Goal: Communication & Community: Ask a question

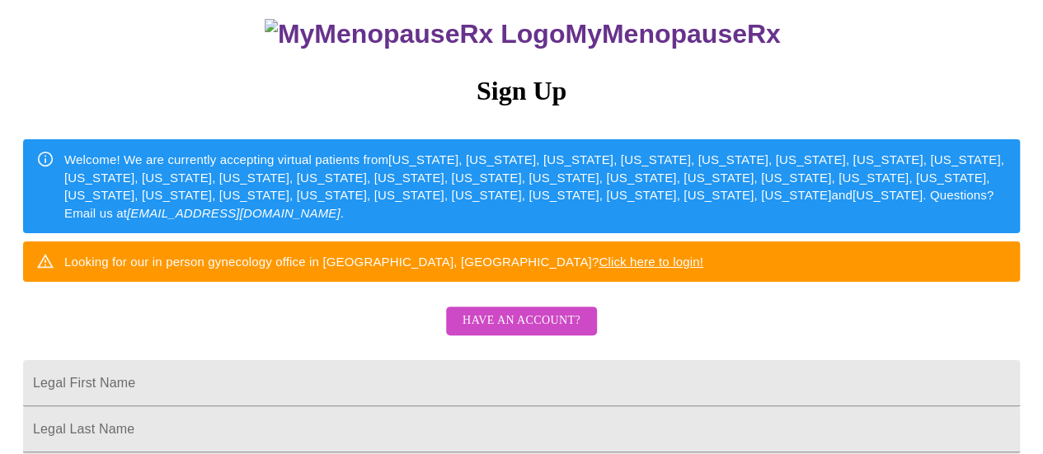
scroll to position [165, 0]
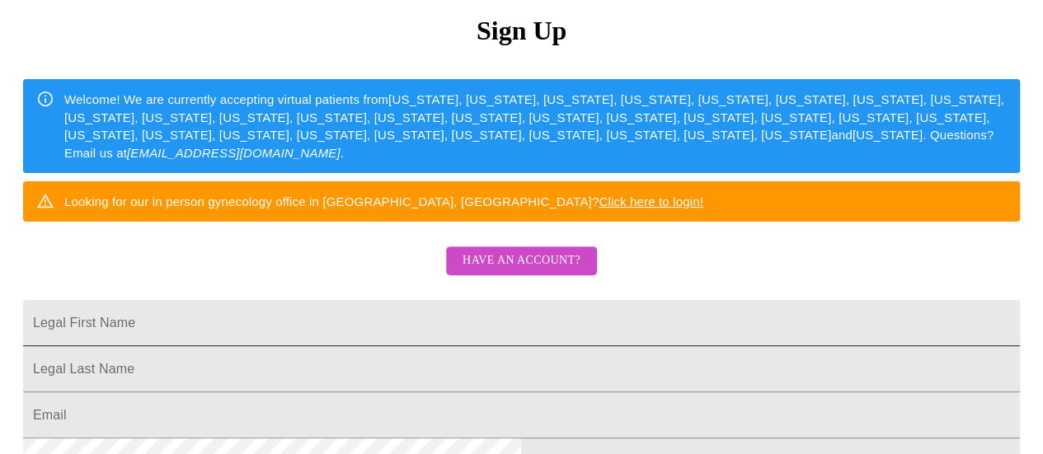
click at [517, 346] on input "Legal First Name" at bounding box center [521, 323] width 997 height 46
click at [521, 271] on span "Have an account?" at bounding box center [522, 261] width 118 height 21
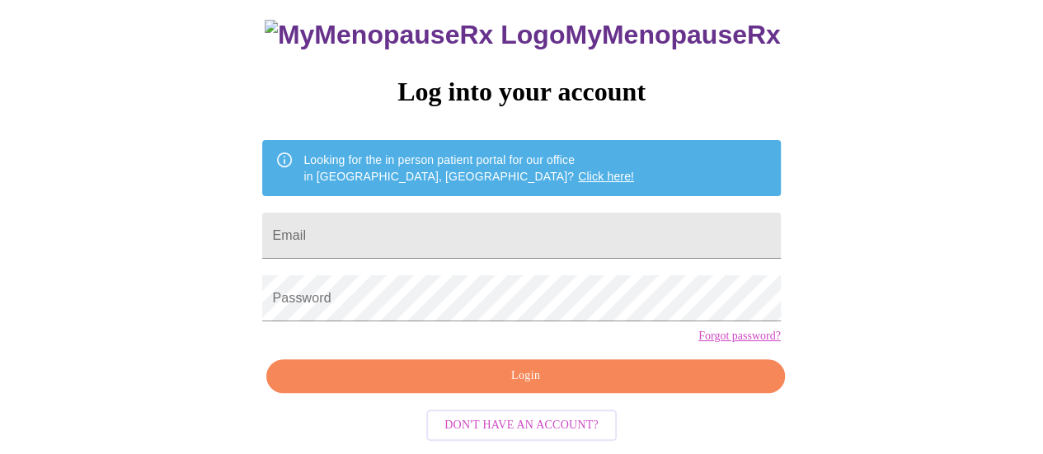
scroll to position [126, 0]
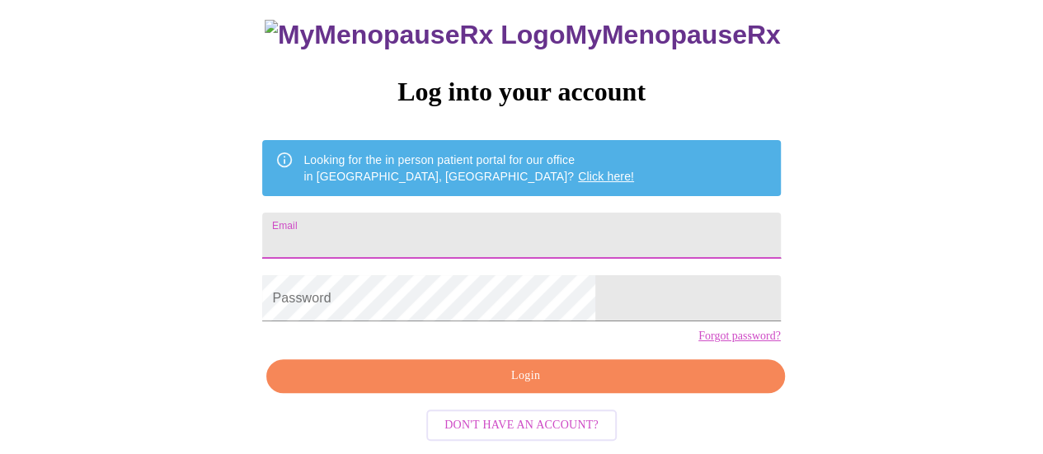
click at [493, 214] on input "Email" at bounding box center [521, 236] width 518 height 46
type input "[EMAIL_ADDRESS][DOMAIN_NAME]"
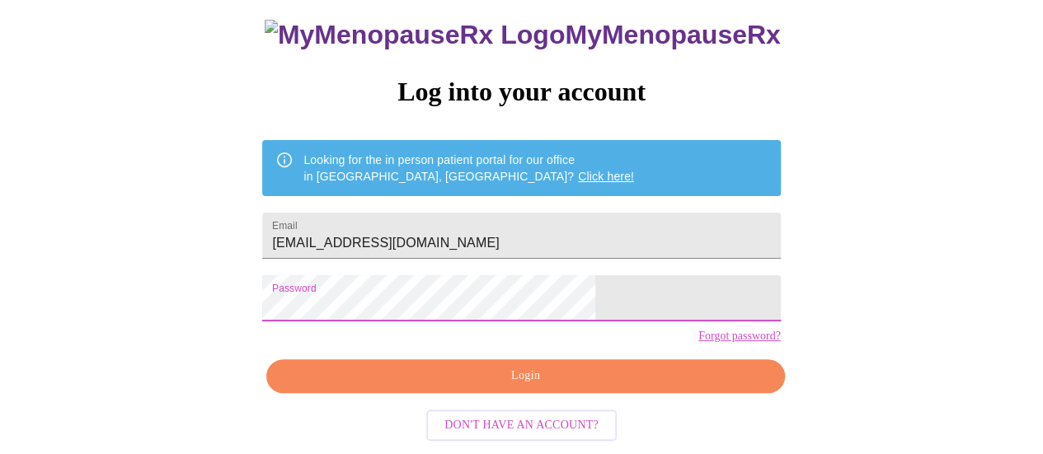
click at [518, 387] on span "Login" at bounding box center [525, 376] width 480 height 21
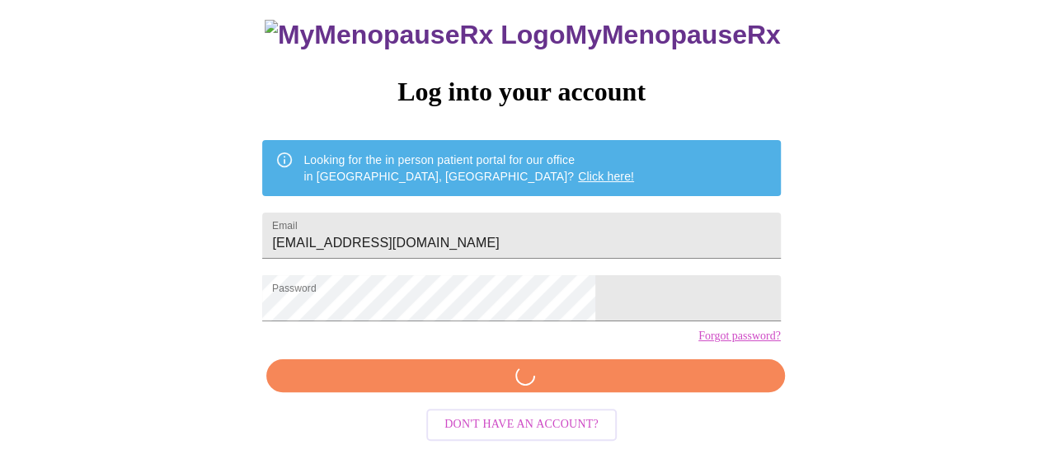
scroll to position [125, 0]
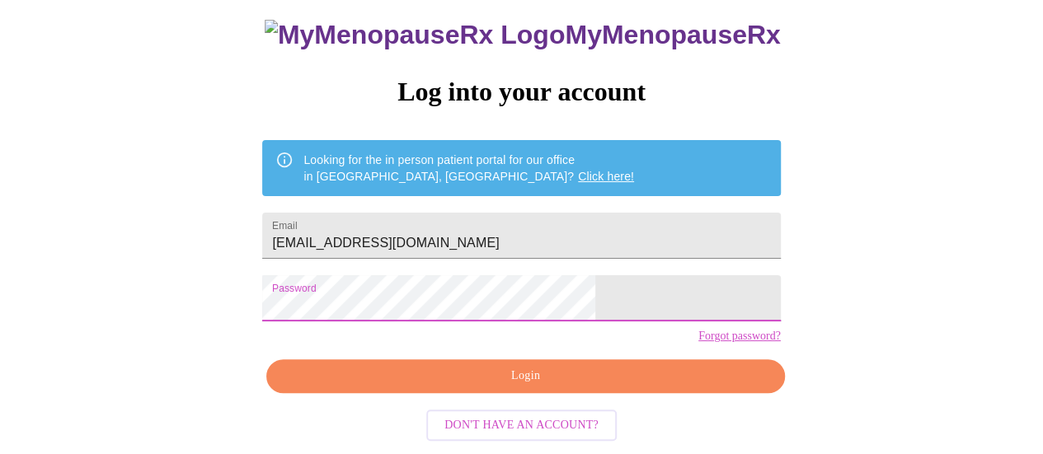
click at [492, 387] on span "Login" at bounding box center [525, 376] width 480 height 21
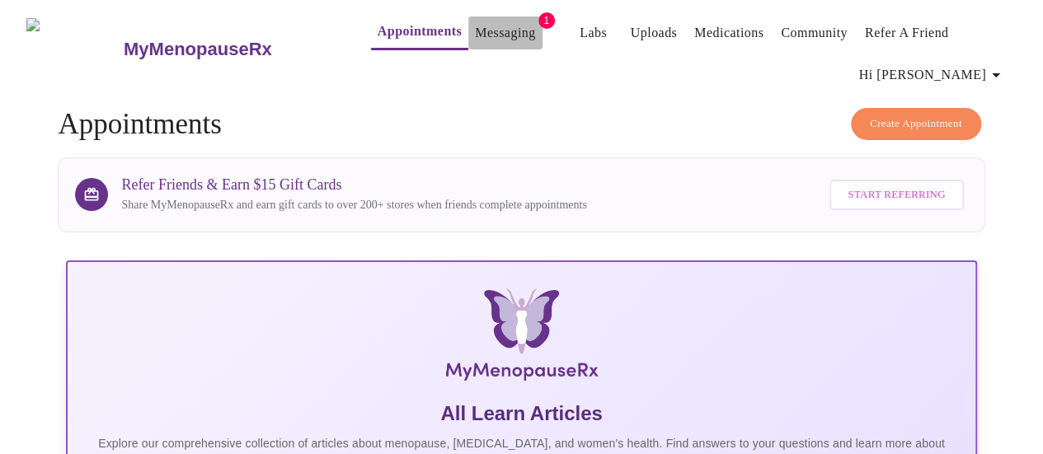
click at [493, 24] on link "Messaging" at bounding box center [505, 32] width 60 height 23
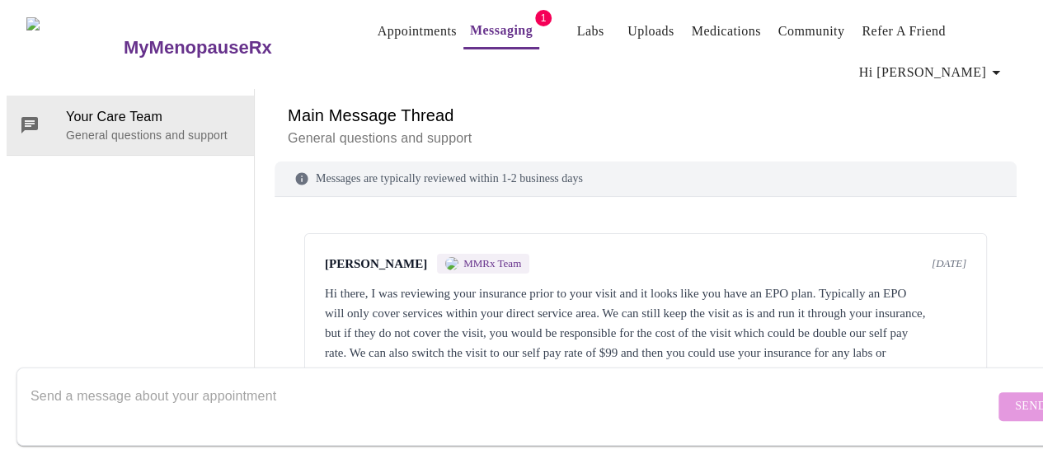
scroll to position [37, 0]
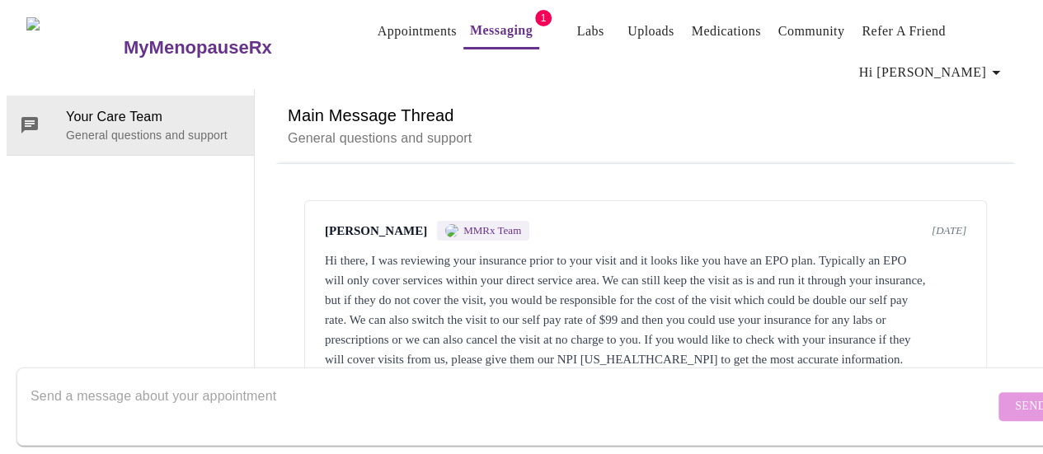
drag, startPoint x: 600, startPoint y: 388, endPoint x: 613, endPoint y: 379, distance: 14.9
click at [589, 384] on textarea "Send a message about your appointment" at bounding box center [513, 406] width 964 height 53
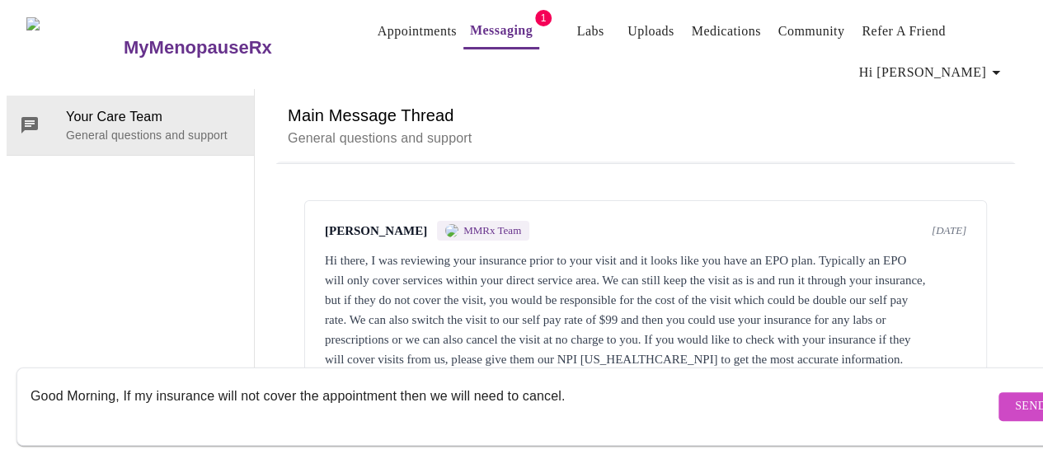
type textarea "Good Morning, If my insurance will not cover the appointment then we will need …"
click at [1015, 400] on span "Send" at bounding box center [1030, 407] width 31 height 21
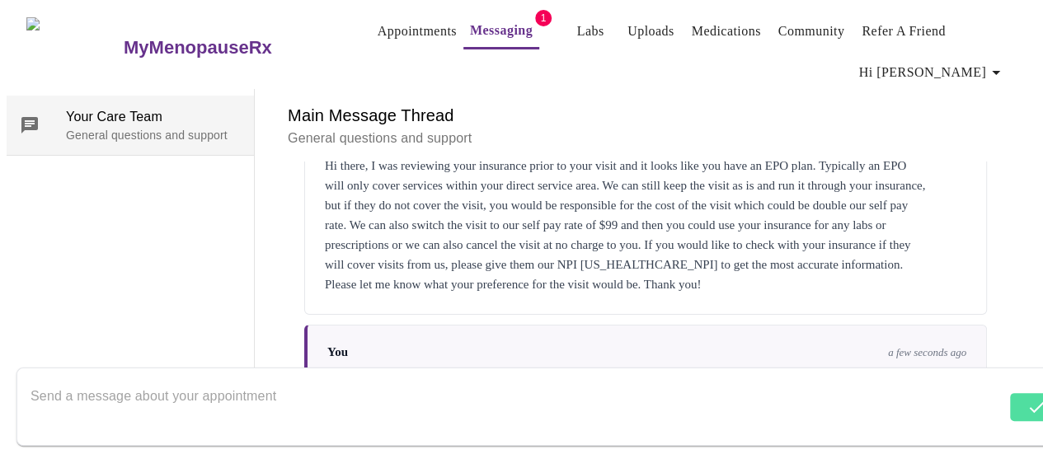
scroll to position [0, 0]
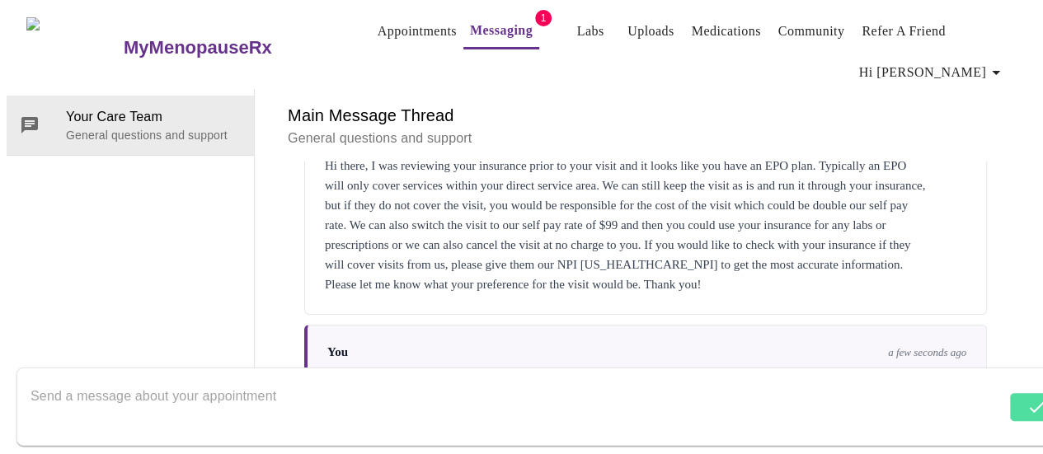
click at [470, 21] on link "Messaging" at bounding box center [501, 30] width 63 height 23
click at [415, 28] on link "Appointments" at bounding box center [417, 31] width 79 height 23
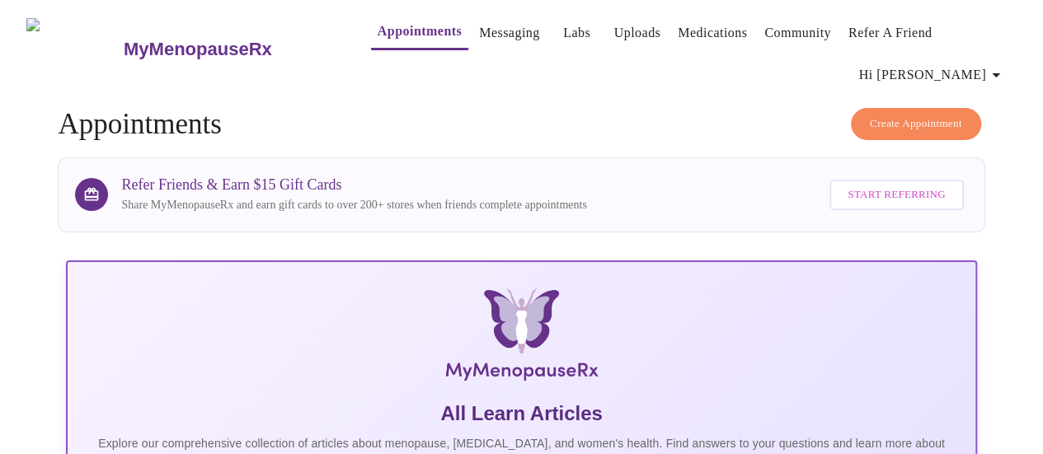
click at [393, 26] on link "Appointments" at bounding box center [420, 31] width 84 height 23
click at [973, 71] on span "Hi [PERSON_NAME]" at bounding box center [932, 75] width 147 height 23
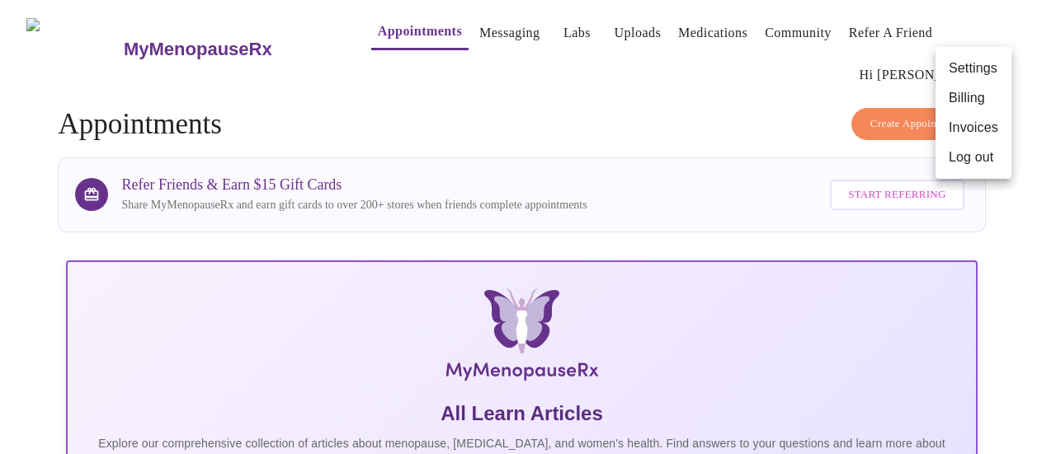
click at [666, 132] on div at bounding box center [528, 227] width 1056 height 454
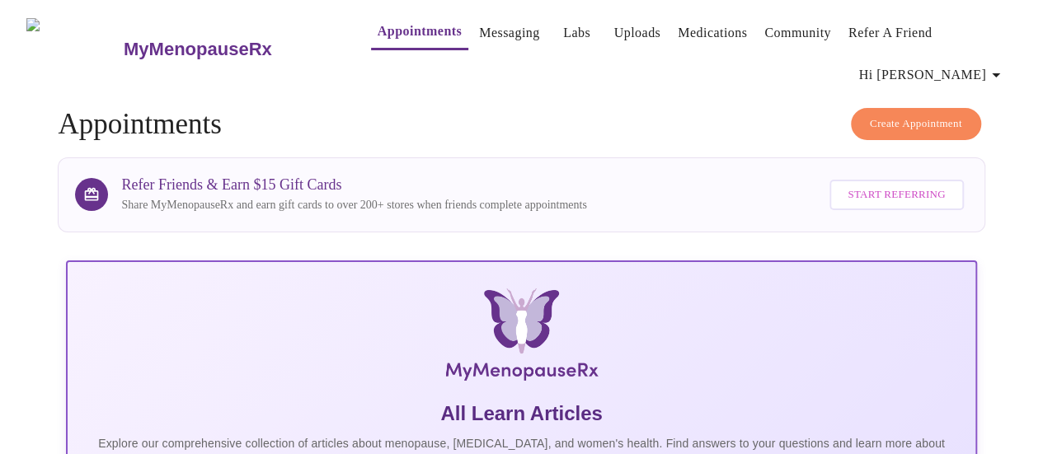
click at [479, 27] on link "Messaging" at bounding box center [509, 32] width 60 height 23
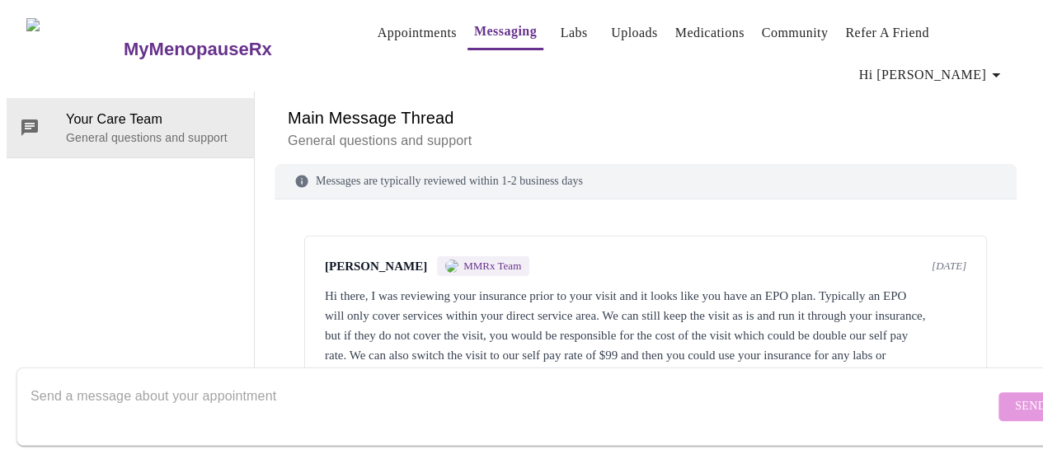
scroll to position [136, 0]
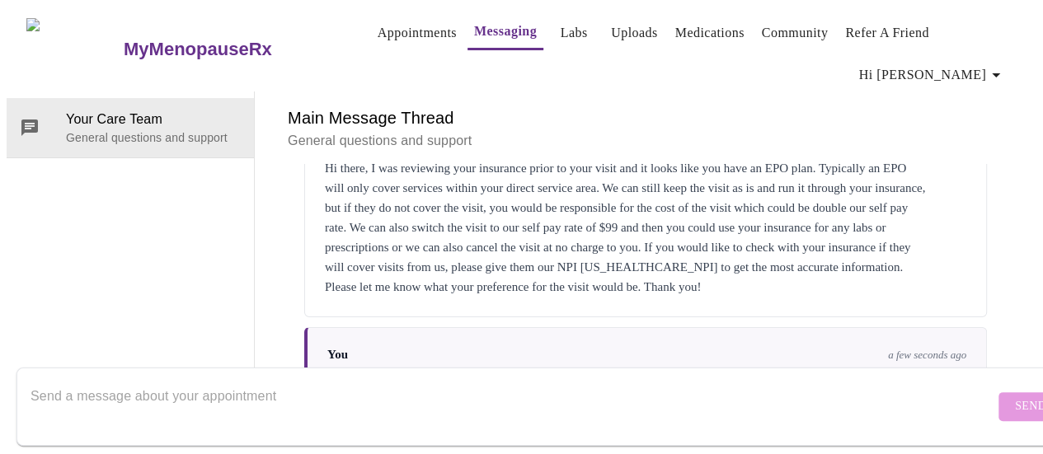
click at [285, 399] on textarea "Send a message about your appointment" at bounding box center [513, 406] width 964 height 53
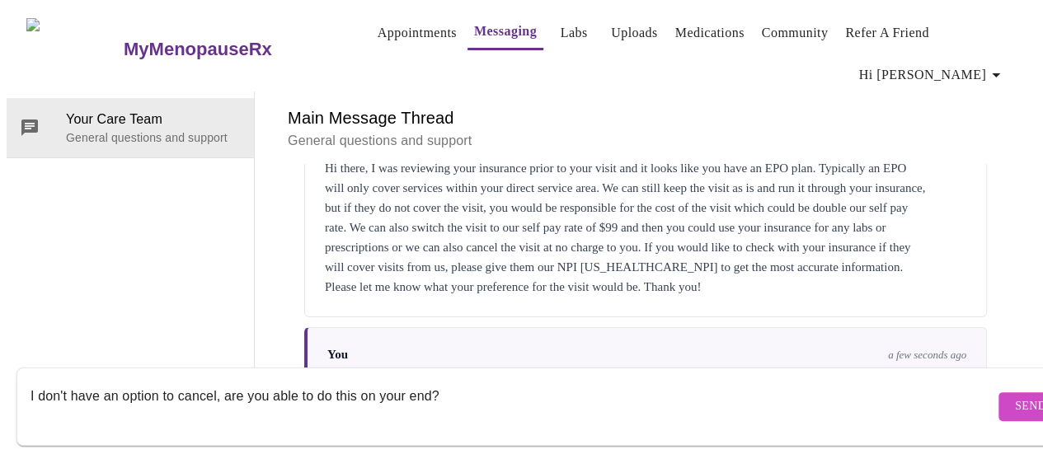
type textarea "I don't have an option to cancel, are you able to do this on your end?"
click at [1000, 393] on button "Send" at bounding box center [1031, 407] width 64 height 29
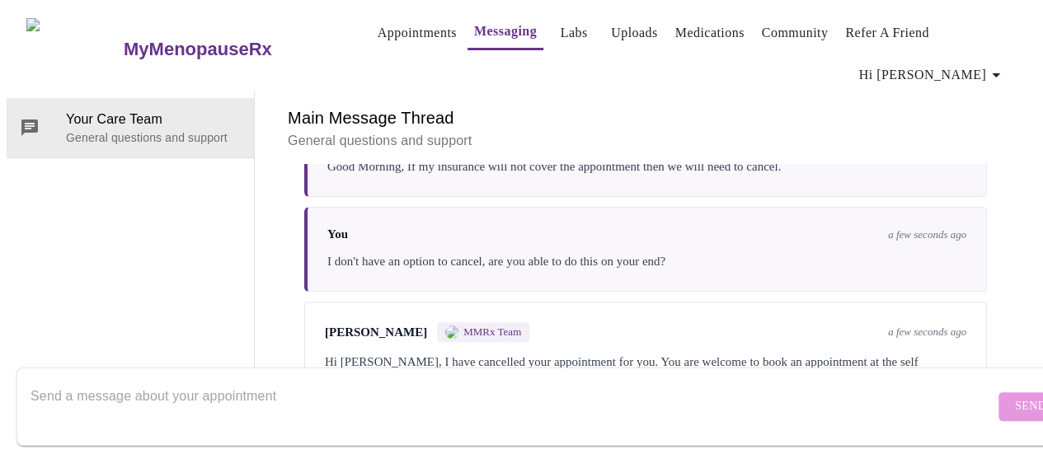
scroll to position [358, 0]
click at [534, 389] on textarea "Send a message about your appointment" at bounding box center [513, 406] width 964 height 53
type textarea "Thank you, Have a great day!"
click at [1015, 397] on span "Send" at bounding box center [1030, 407] width 31 height 21
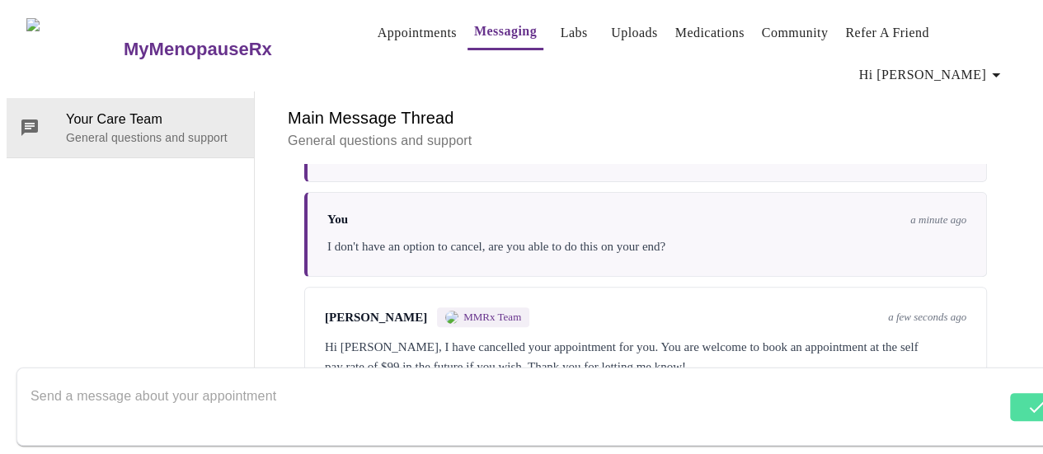
scroll to position [456, 0]
